Goal: Information Seeking & Learning: Compare options

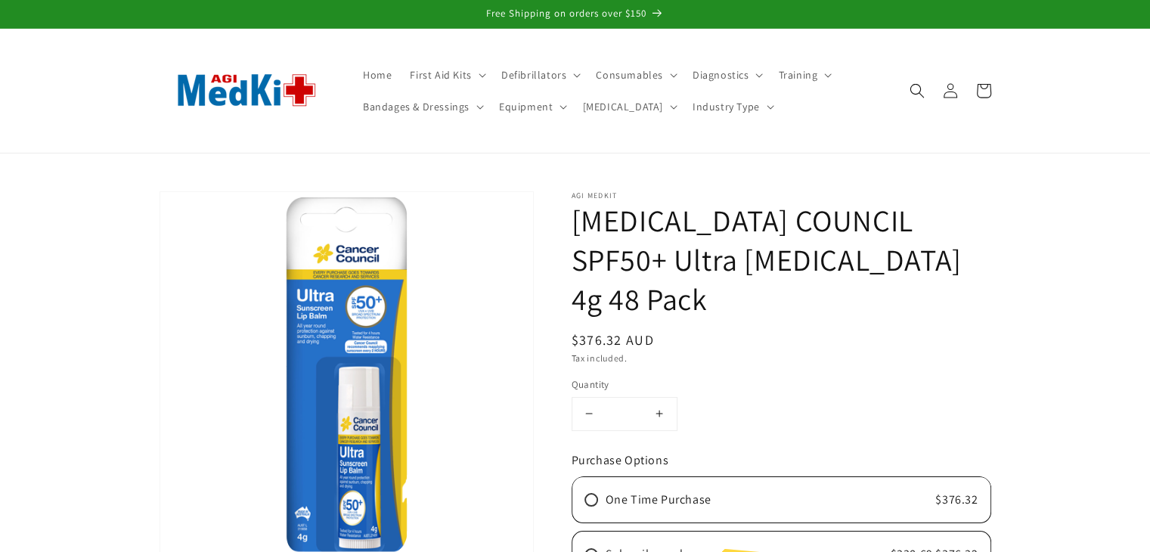
drag, startPoint x: 612, startPoint y: 305, endPoint x: 654, endPoint y: 295, distance: 42.9
click at [654, 295] on div "AGI MedKit CANCER COUNCIL SPF50+ Ultra Lip Balm 4g 48 Pack Regular price $376.3…" at bounding box center [762, 539] width 457 height 696
copy span "$376.32 AUD"
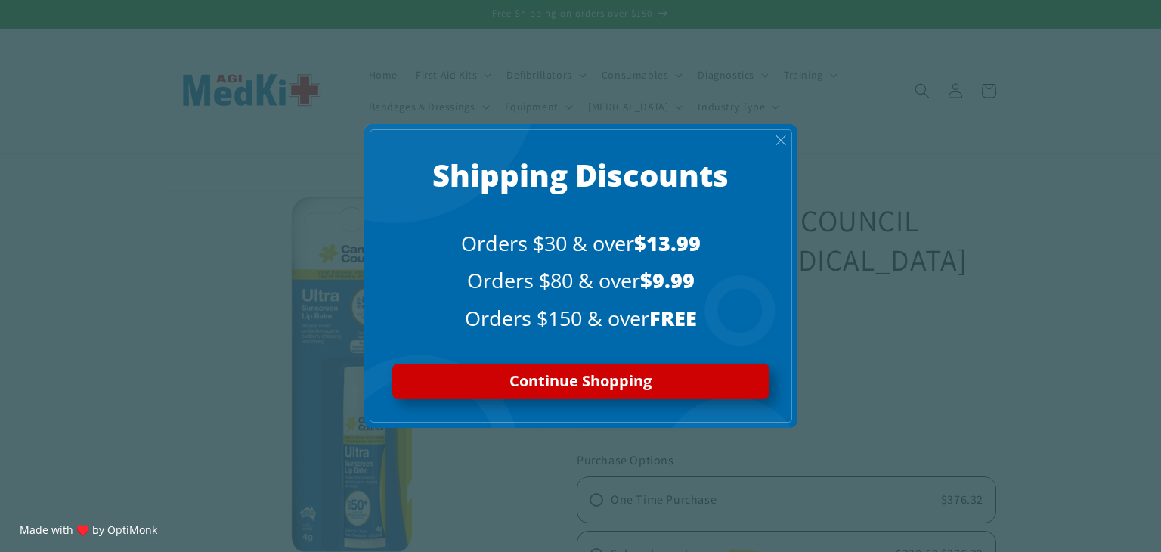
click at [786, 138] on span "X" at bounding box center [781, 140] width 12 height 17
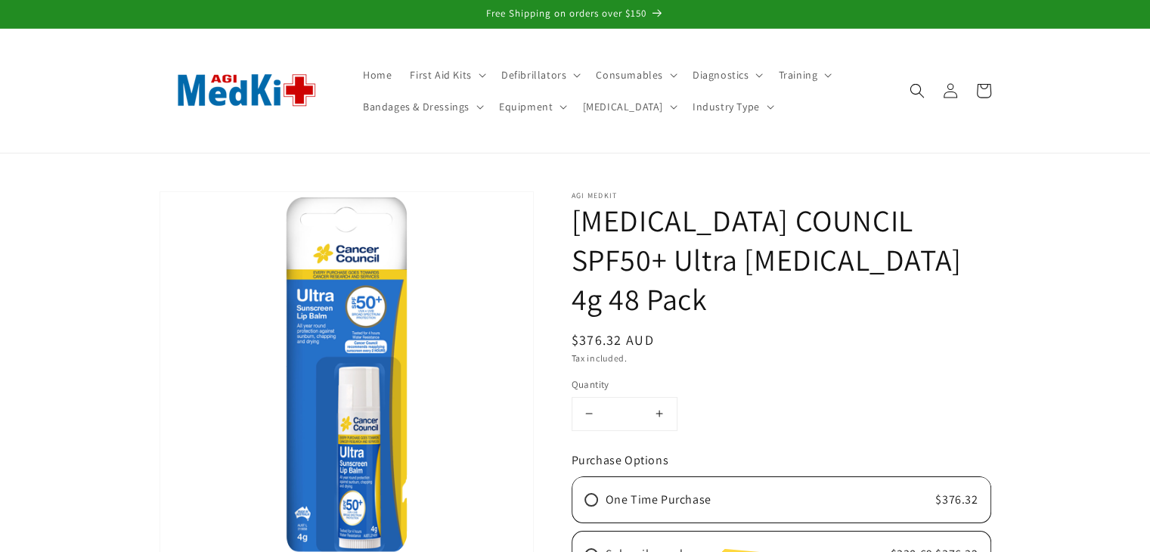
drag, startPoint x: 585, startPoint y: 299, endPoint x: 647, endPoint y: 293, distance: 62.4
click at [647, 293] on div "AGI MedKit CANCER COUNCIL SPF50+ Ultra Lip Balm 4g 48 Pack Regular price $376.3…" at bounding box center [762, 539] width 457 height 696
copy span "$376.32 AUD"
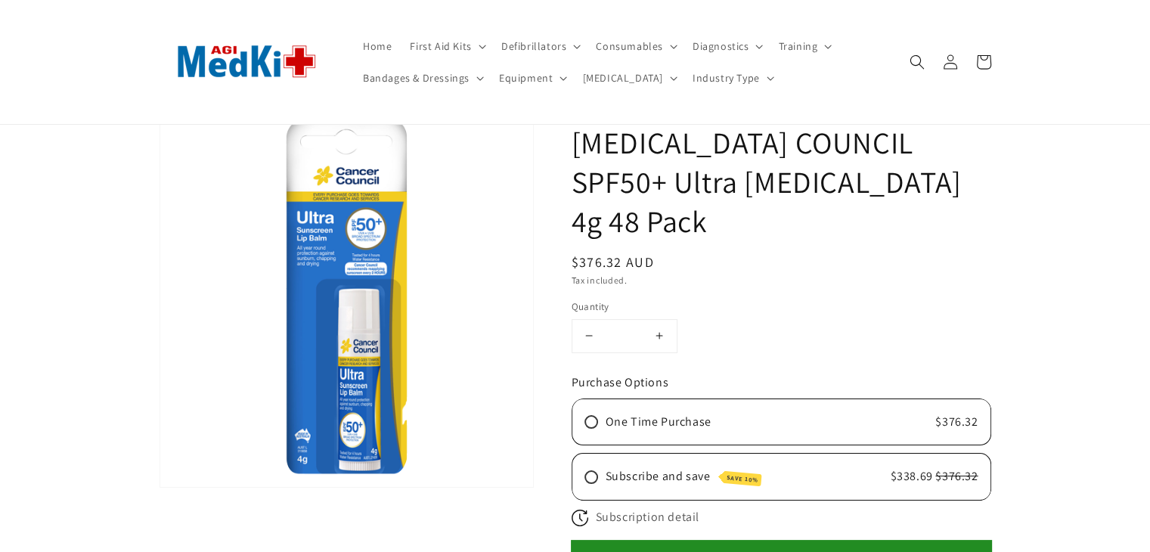
scroll to position [76, 0]
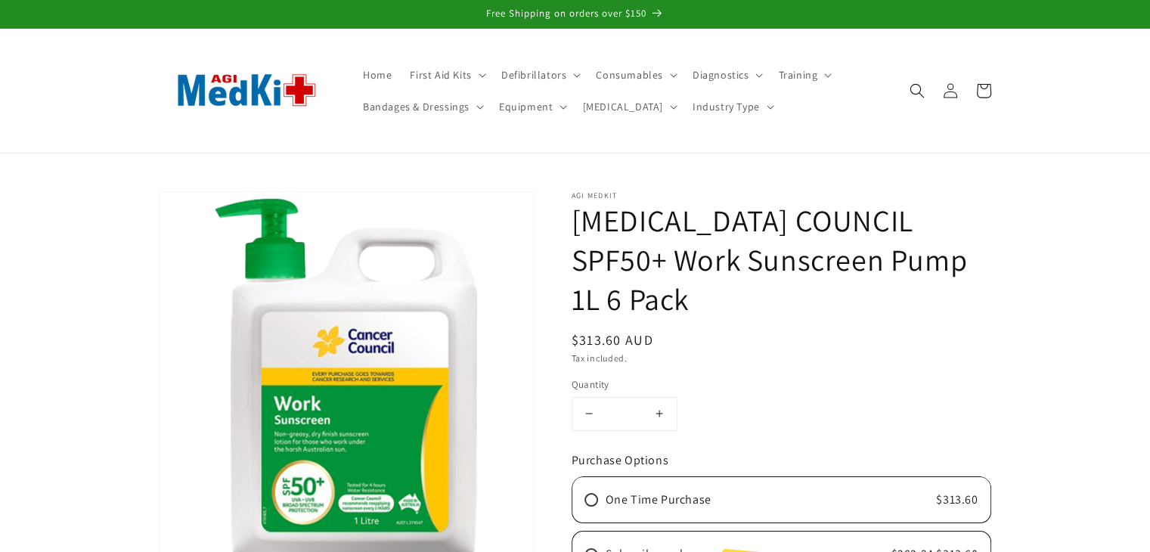
drag, startPoint x: 567, startPoint y: 303, endPoint x: 656, endPoint y: 293, distance: 89.0
copy span "$313.60 AUD"
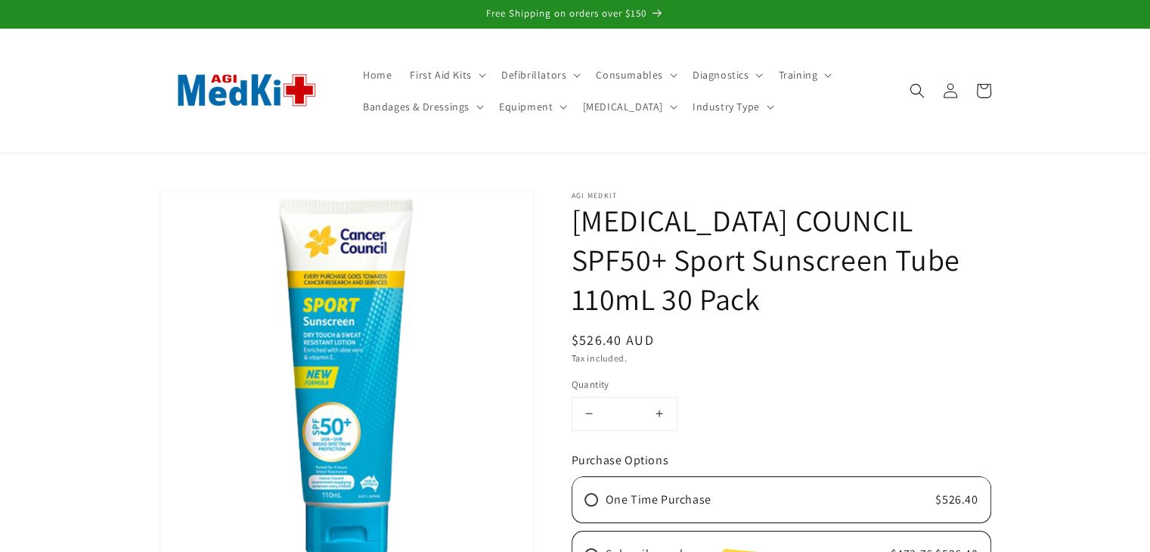
drag, startPoint x: 566, startPoint y: 302, endPoint x: 647, endPoint y: 295, distance: 81.2
copy span "$526.40 AUD"
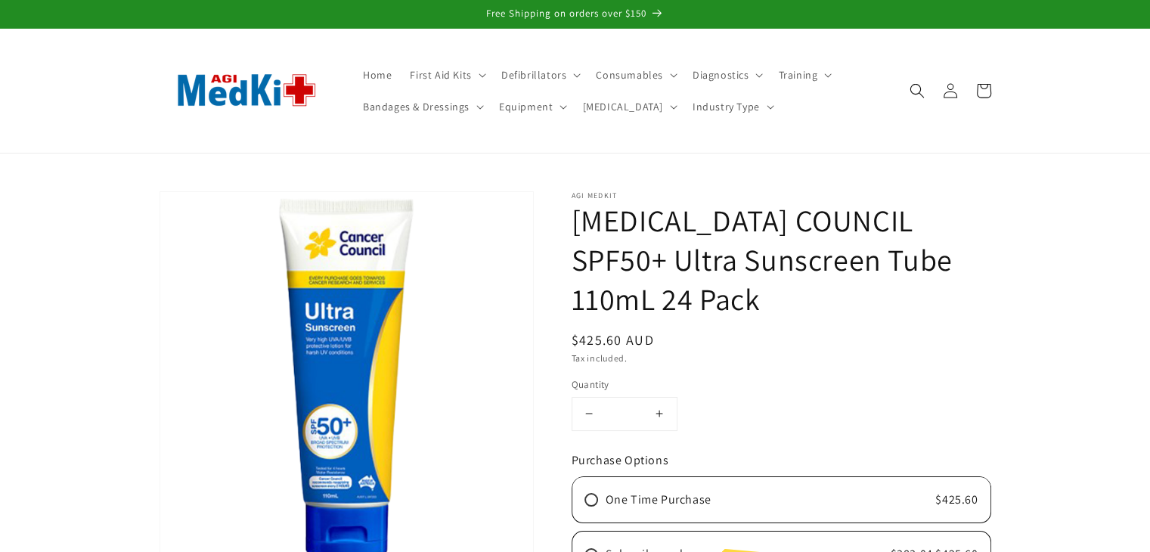
drag, startPoint x: 571, startPoint y: 302, endPoint x: 653, endPoint y: 291, distance: 83.2
click at [655, 330] on div "Regular price $425.60 AUD" at bounding box center [617, 340] width 90 height 20
copy span "$425.60 AUD"
